Goal: Obtain resource: Download file/media

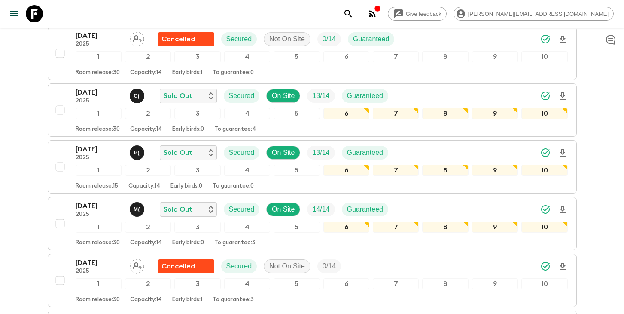
click at [354, 12] on icon "search adventures" at bounding box center [348, 14] width 10 height 10
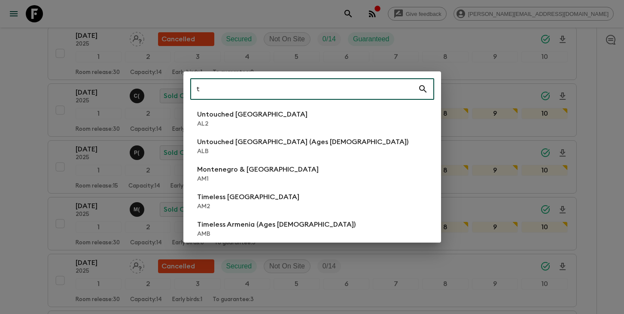
scroll to position [538, 0]
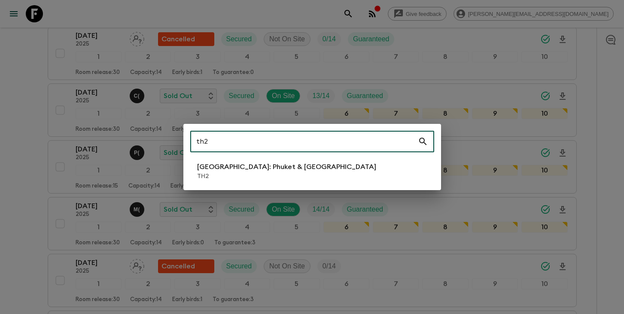
type input "th2"
click at [320, 173] on li "[GEOGRAPHIC_DATA]: Phuket & Andaman Coast TH2" at bounding box center [312, 171] width 244 height 24
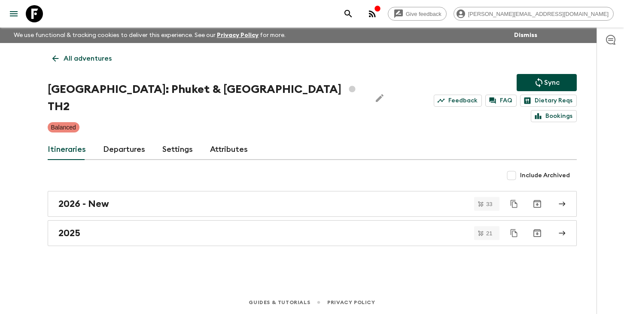
click at [118, 139] on link "Departures" at bounding box center [124, 149] width 42 height 21
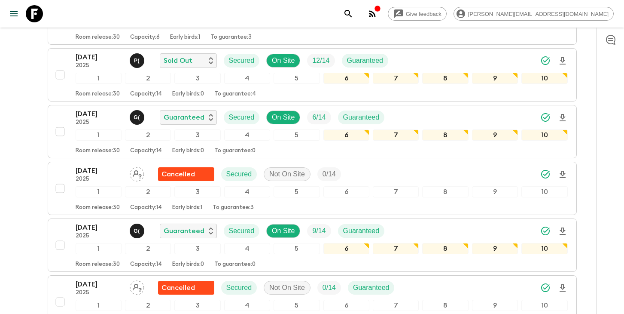
scroll to position [913, 0]
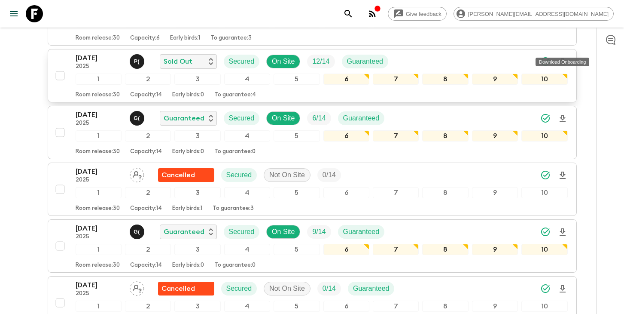
click at [563, 57] on icon "Download Onboarding" at bounding box center [563, 62] width 10 height 10
click at [354, 18] on icon "search adventures" at bounding box center [348, 14] width 10 height 10
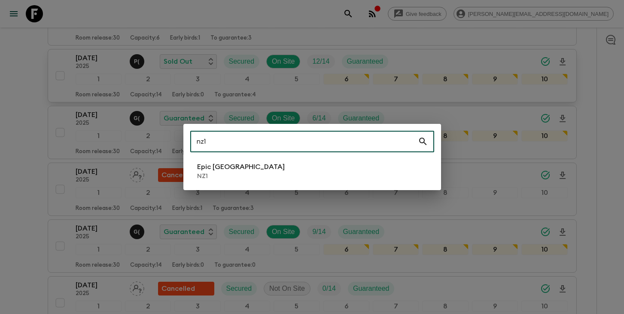
type input "nz1"
click at [291, 171] on li "Epic [GEOGRAPHIC_DATA] NZ1" at bounding box center [312, 171] width 244 height 24
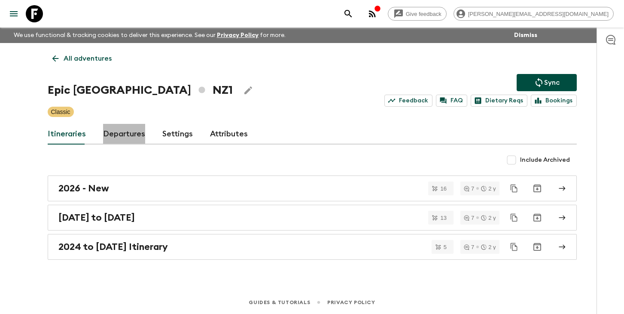
click at [129, 136] on link "Departures" at bounding box center [124, 134] width 42 height 21
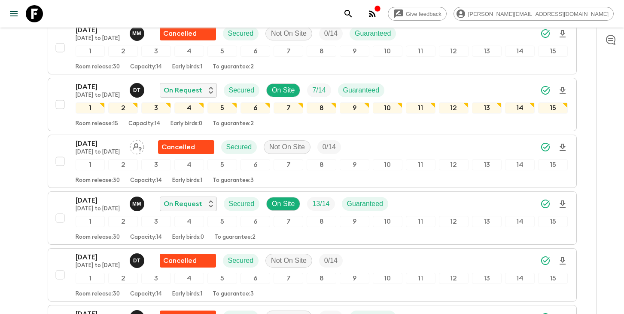
scroll to position [631, 0]
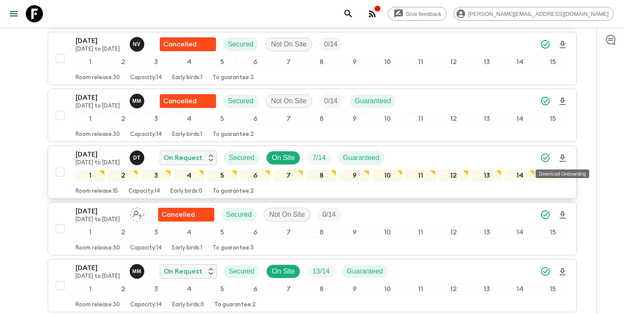
click at [563, 156] on icon "Download Onboarding" at bounding box center [563, 158] width 10 height 10
click at [354, 14] on icon "search adventures" at bounding box center [348, 14] width 10 height 10
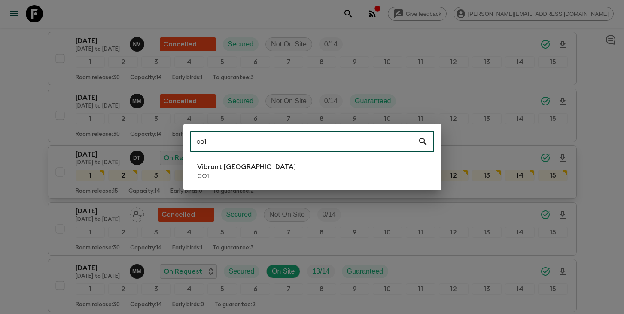
type input "co1"
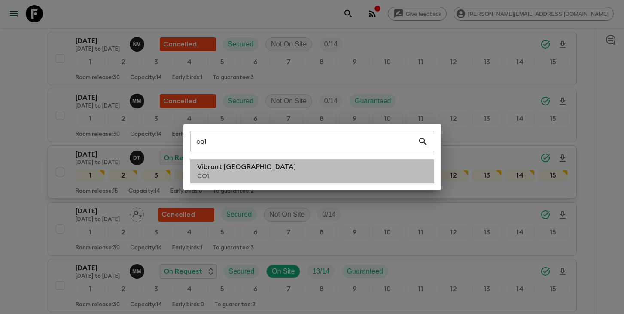
click at [225, 178] on p "CO1" at bounding box center [246, 176] width 99 height 9
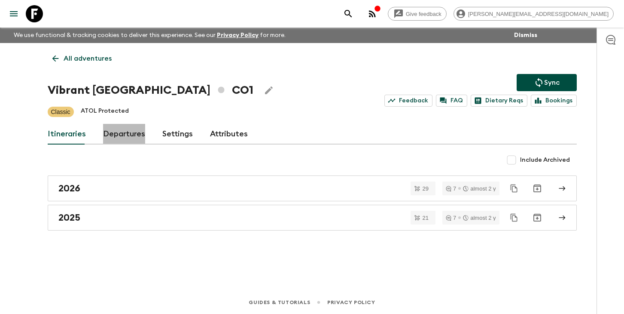
click at [124, 136] on link "Departures" at bounding box center [124, 134] width 42 height 21
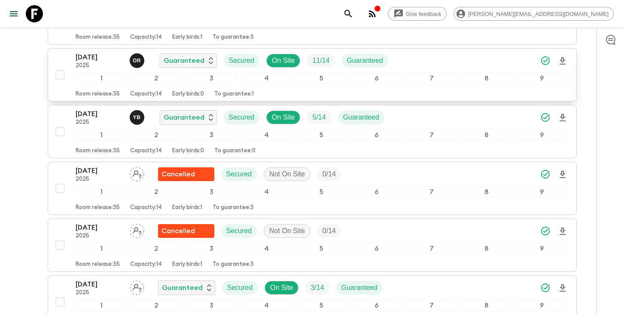
scroll to position [912, 0]
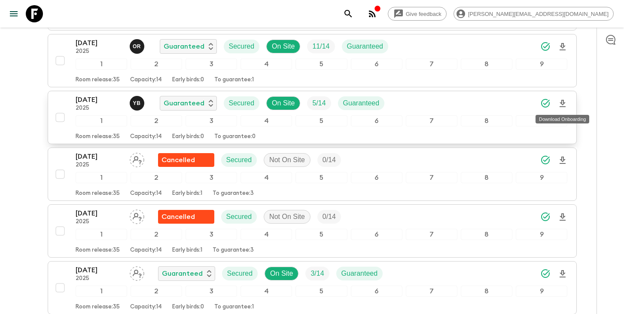
click at [560, 102] on icon "Download Onboarding" at bounding box center [563, 103] width 6 height 7
click at [92, 101] on p "[DATE]" at bounding box center [99, 100] width 47 height 10
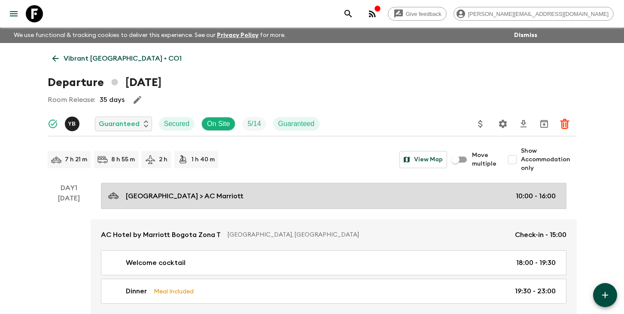
click at [225, 187] on link "[GEOGRAPHIC_DATA] > AC Marriott 10:00 - 16:00" at bounding box center [334, 196] width 466 height 26
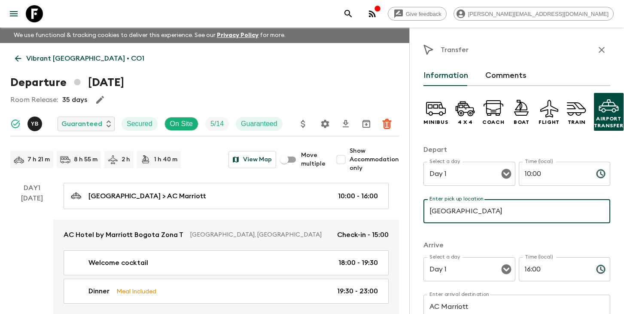
drag, startPoint x: 533, startPoint y: 211, endPoint x: 539, endPoint y: 214, distance: 7.3
click at [539, 214] on input "[GEOGRAPHIC_DATA]" at bounding box center [517, 211] width 187 height 24
click at [354, 12] on icon "search adventures" at bounding box center [348, 14] width 10 height 10
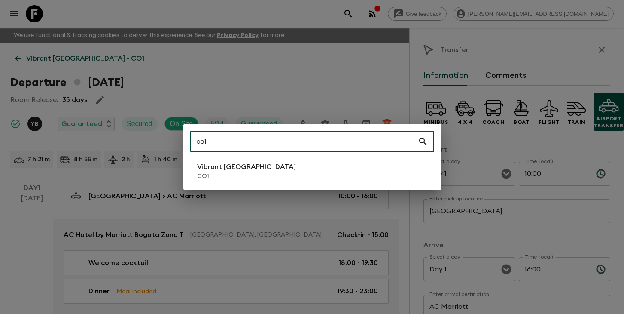
type input "co1"
click at [295, 170] on li "Vibrant Colombia CO1" at bounding box center [312, 171] width 244 height 24
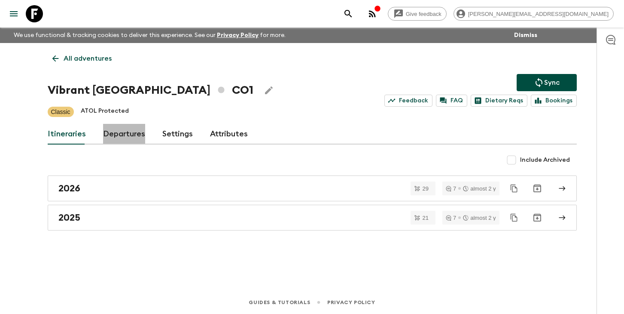
click at [135, 136] on link "Departures" at bounding box center [124, 134] width 42 height 21
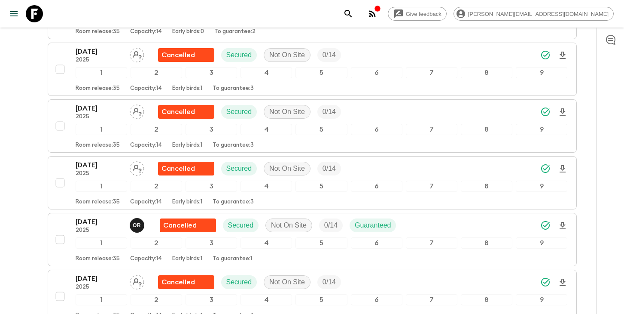
scroll to position [720, 0]
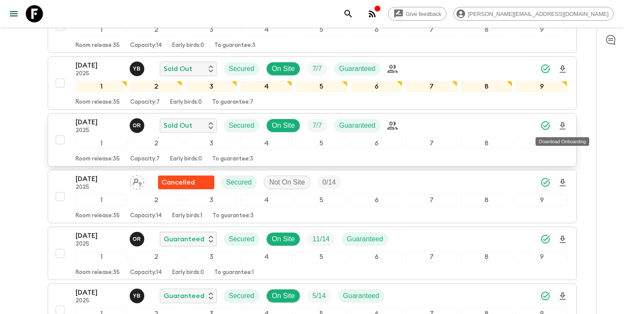
click at [564, 126] on icon "Download Onboarding" at bounding box center [563, 126] width 10 height 10
click at [354, 12] on icon "search adventures" at bounding box center [348, 14] width 10 height 10
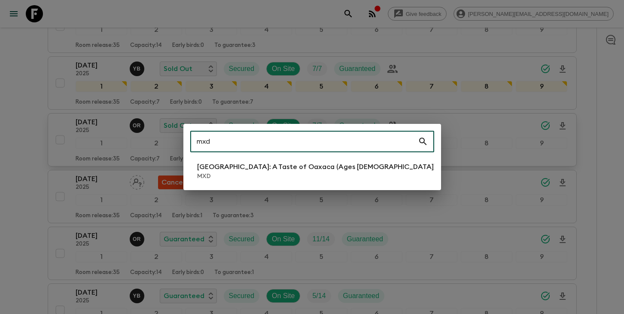
type input "mxd"
click at [234, 173] on p "MXD" at bounding box center [316, 176] width 239 height 9
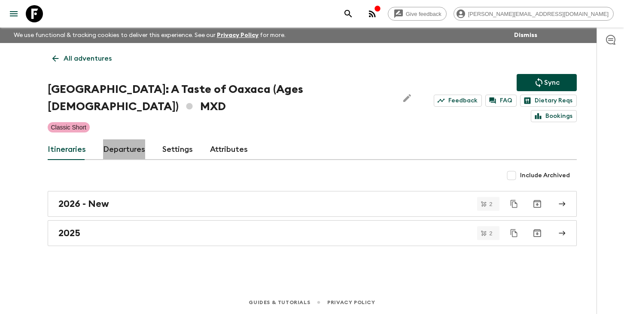
click at [119, 139] on link "Departures" at bounding box center [124, 149] width 42 height 21
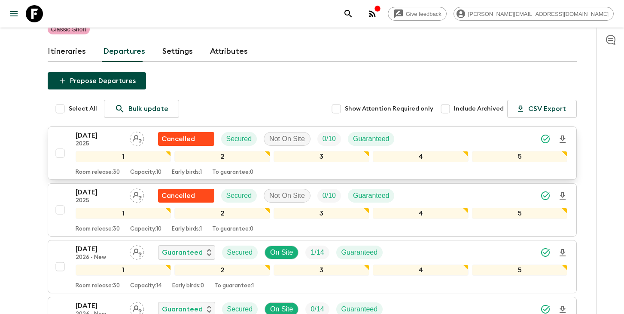
scroll to position [101, 0]
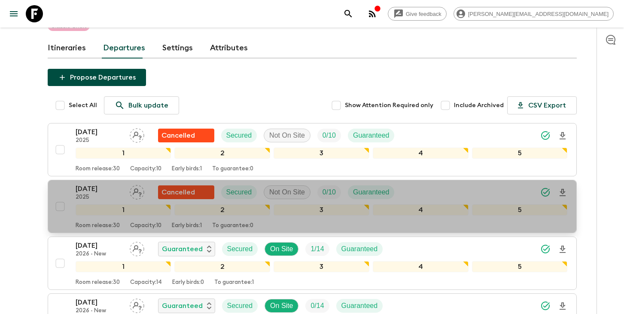
click at [112, 180] on button "[DATE] 2025 Cancelled Secured Not On Site 0 / 10 Guaranteed 1 2 3 4 5 Room rele…" at bounding box center [312, 206] width 529 height 53
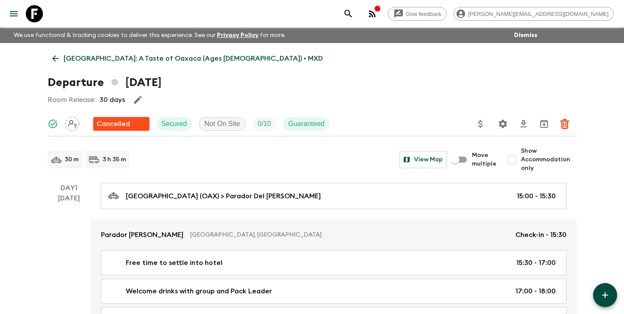
click at [504, 125] on icon "Settings" at bounding box center [503, 123] width 8 height 8
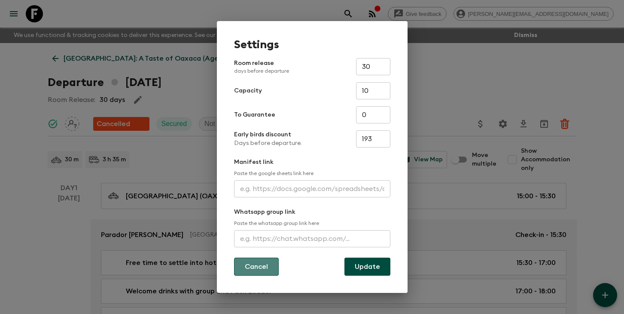
click at [263, 265] on button "Cancel" at bounding box center [256, 266] width 45 height 18
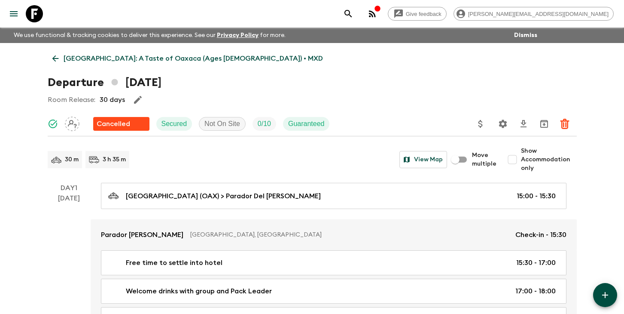
click at [354, 16] on icon "search adventures" at bounding box center [348, 14] width 10 height 10
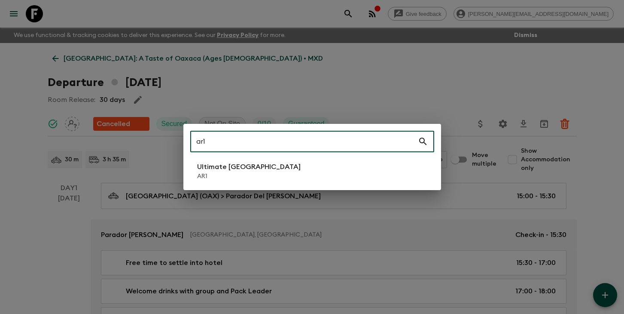
type input "ar1"
click at [257, 171] on p "Ultimate [GEOGRAPHIC_DATA]" at bounding box center [249, 167] width 104 height 10
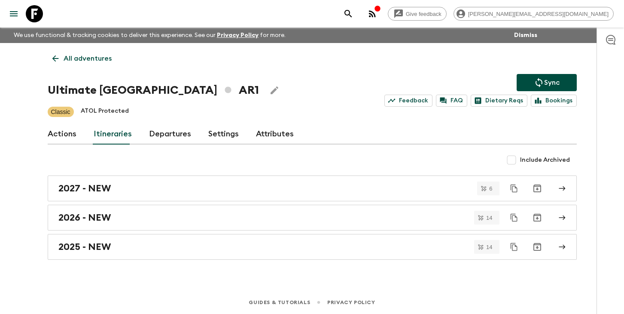
click at [163, 135] on link "Departures" at bounding box center [170, 134] width 42 height 21
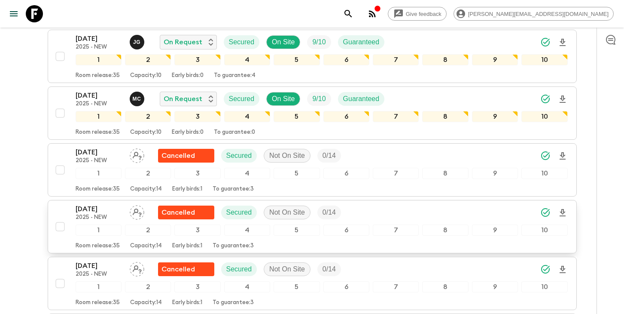
scroll to position [351, 0]
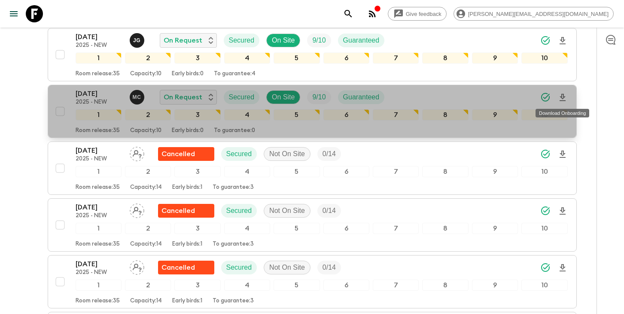
click at [561, 95] on icon "Download Onboarding" at bounding box center [563, 97] width 10 height 10
